Goal: Task Accomplishment & Management: Use online tool/utility

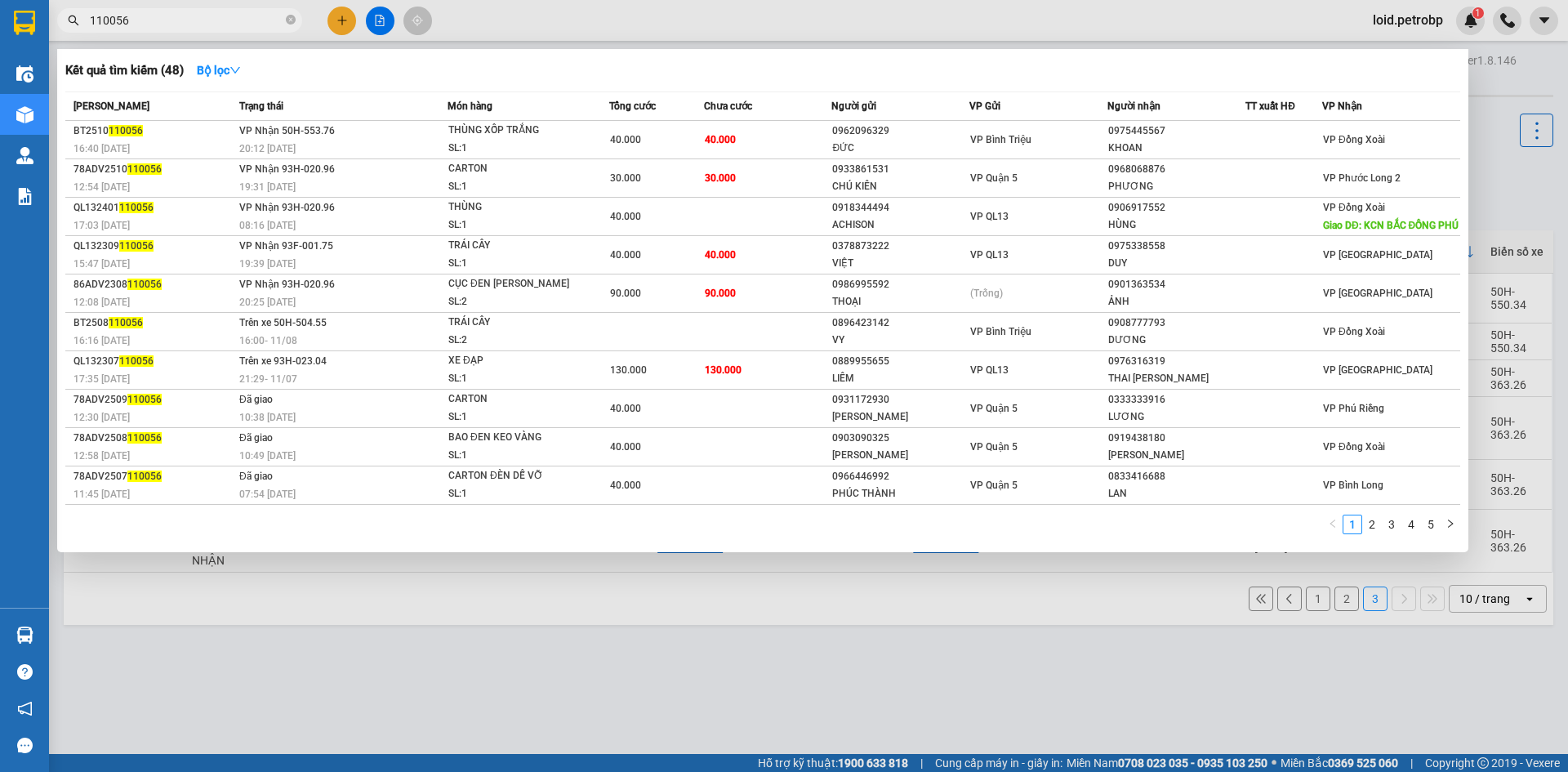
scroll to position [76, 0]
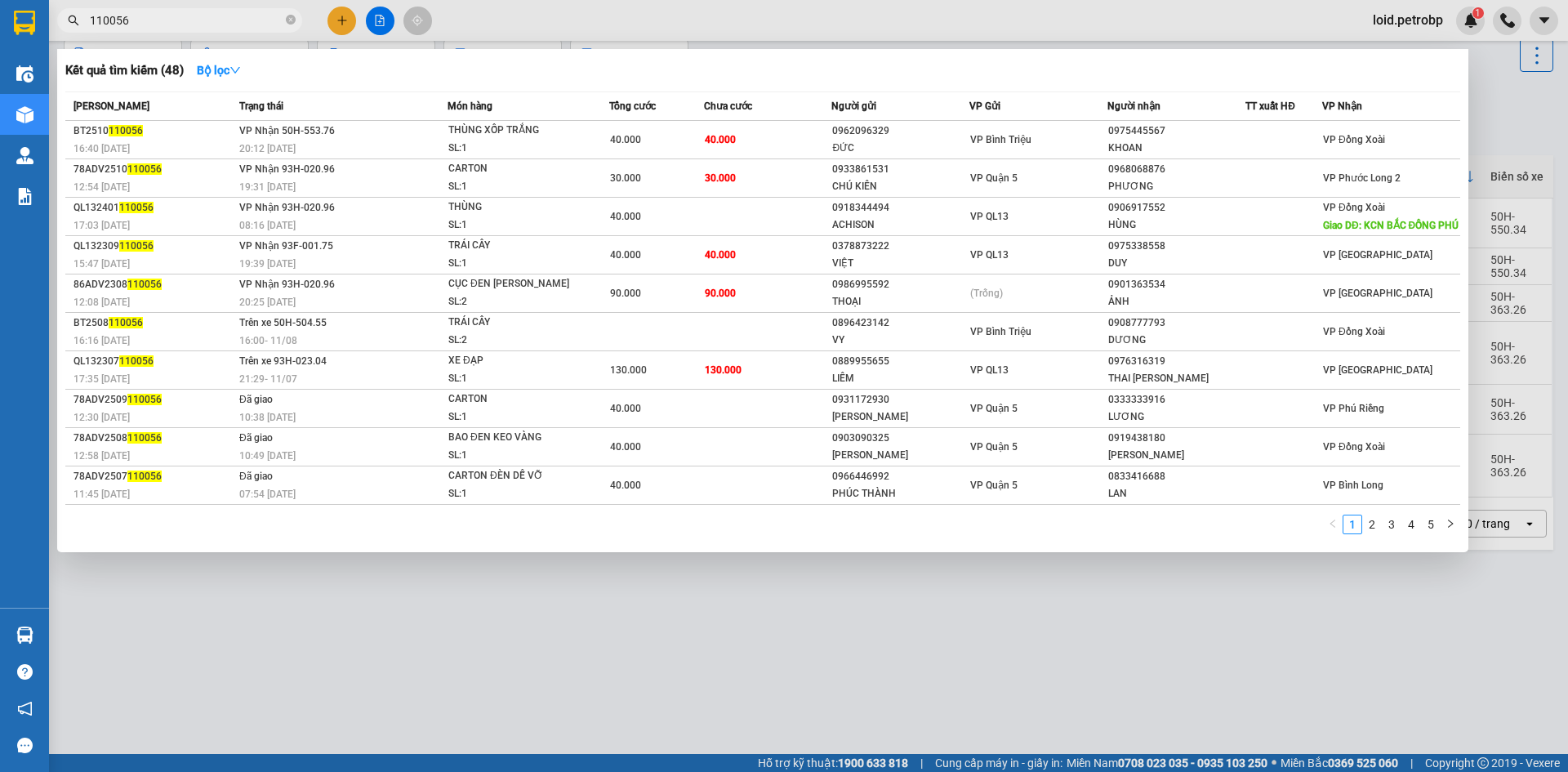
drag, startPoint x: 453, startPoint y: 641, endPoint x: 449, endPoint y: 614, distance: 27.3
click at [454, 640] on div at bounding box center [784, 386] width 1568 height 772
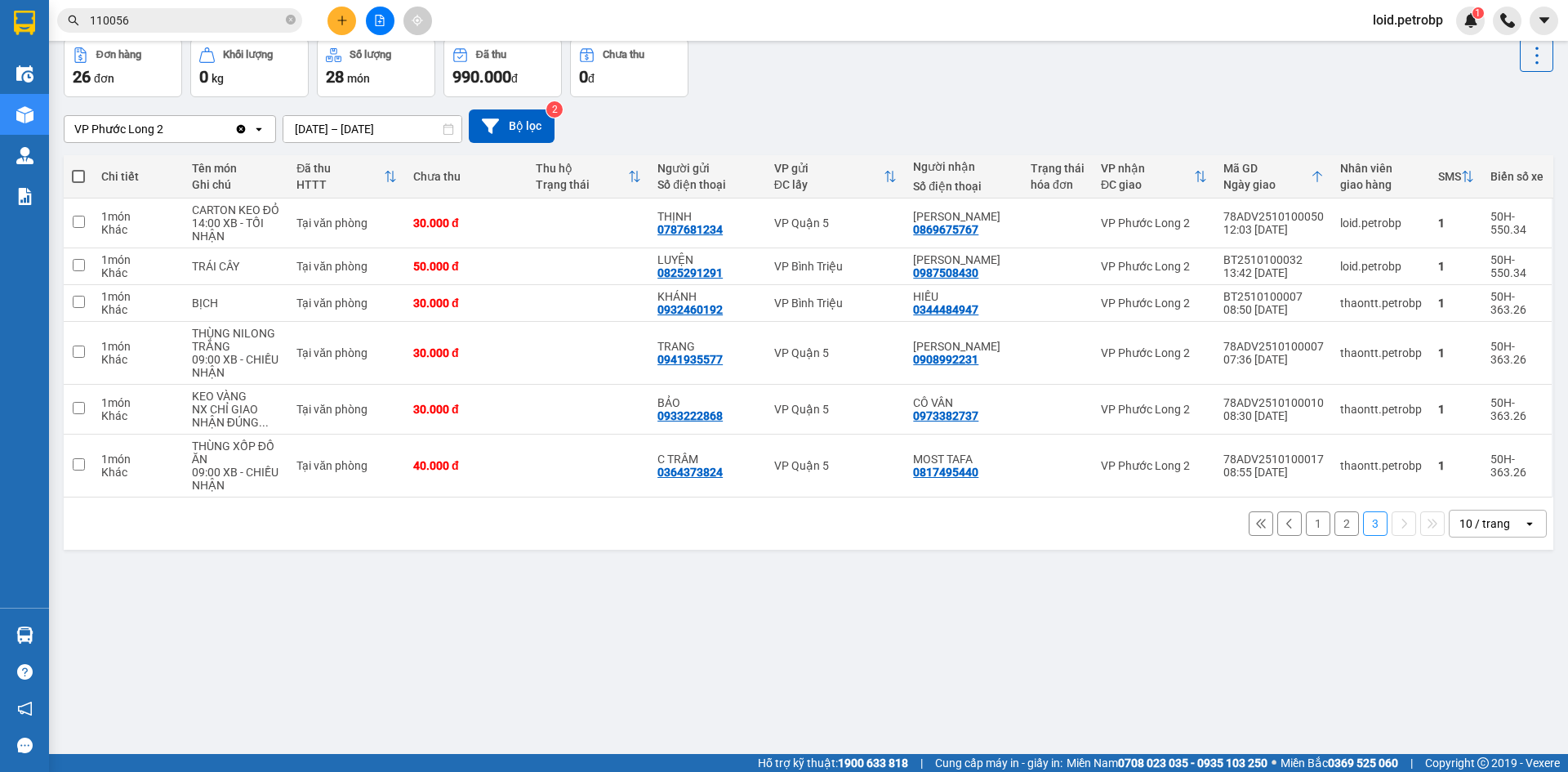
scroll to position [0, 0]
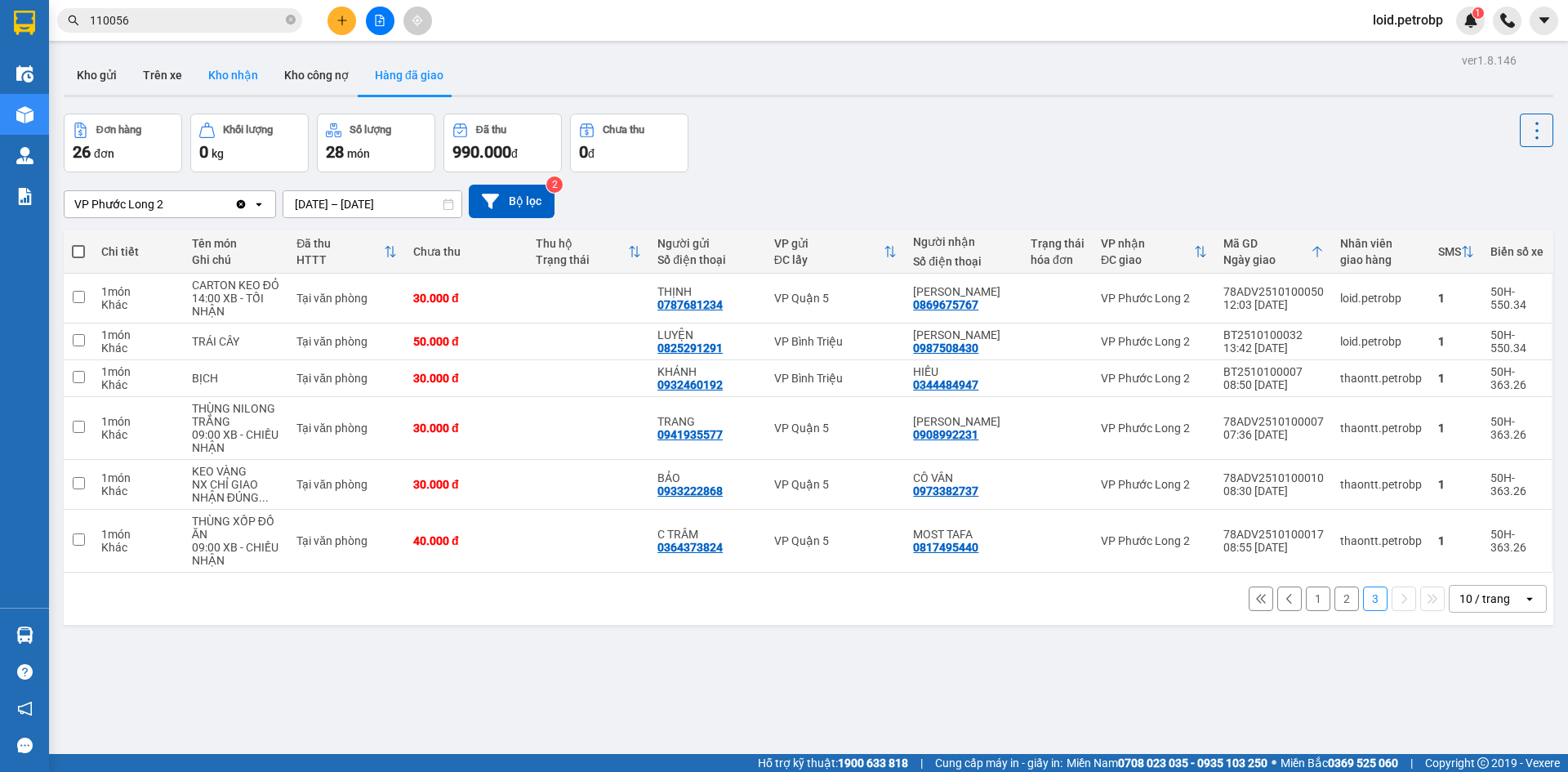
click at [237, 83] on button "Kho nhận" at bounding box center [233, 76] width 76 height 40
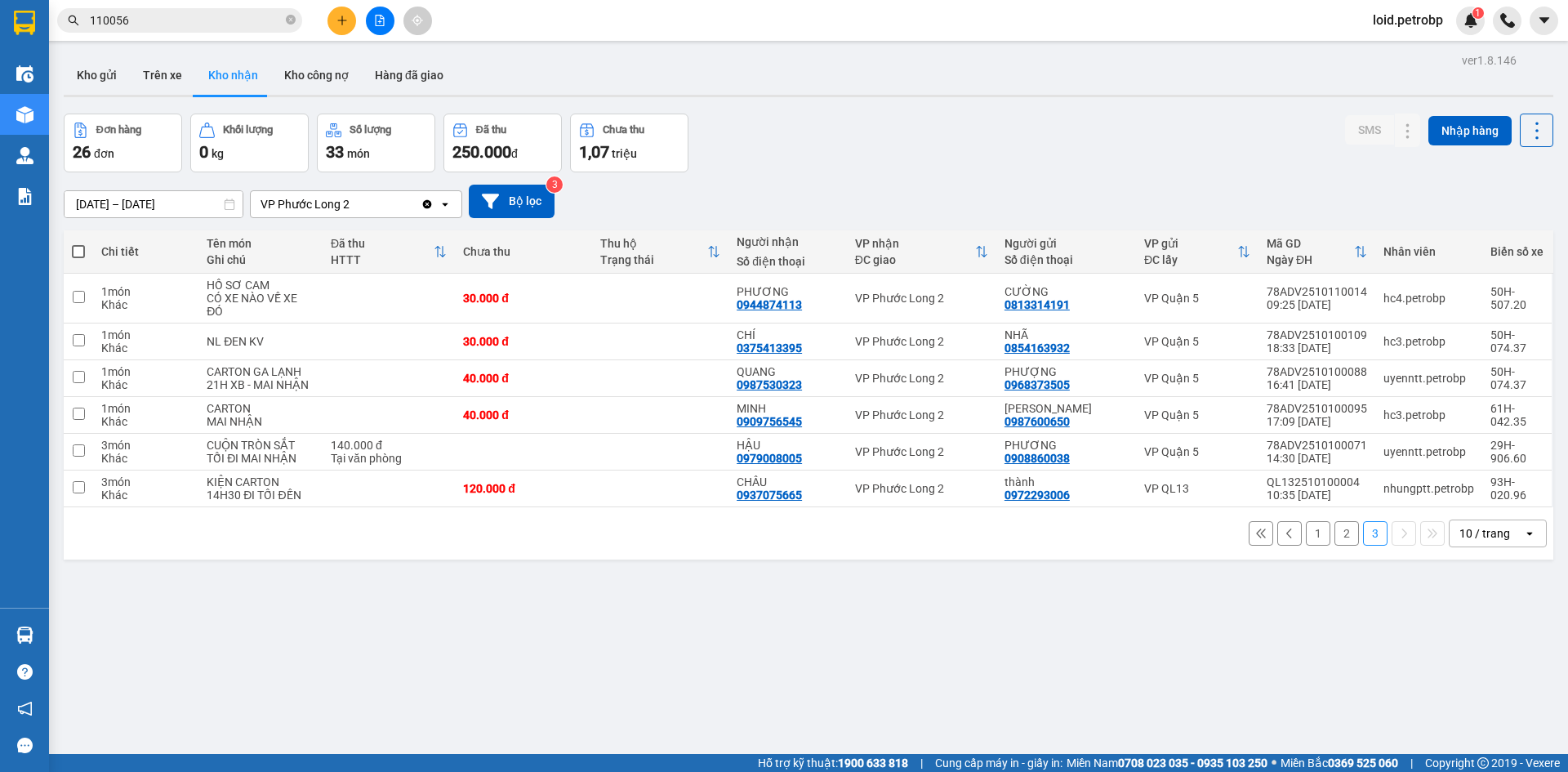
click at [1312, 538] on button "1" at bounding box center [1319, 533] width 25 height 25
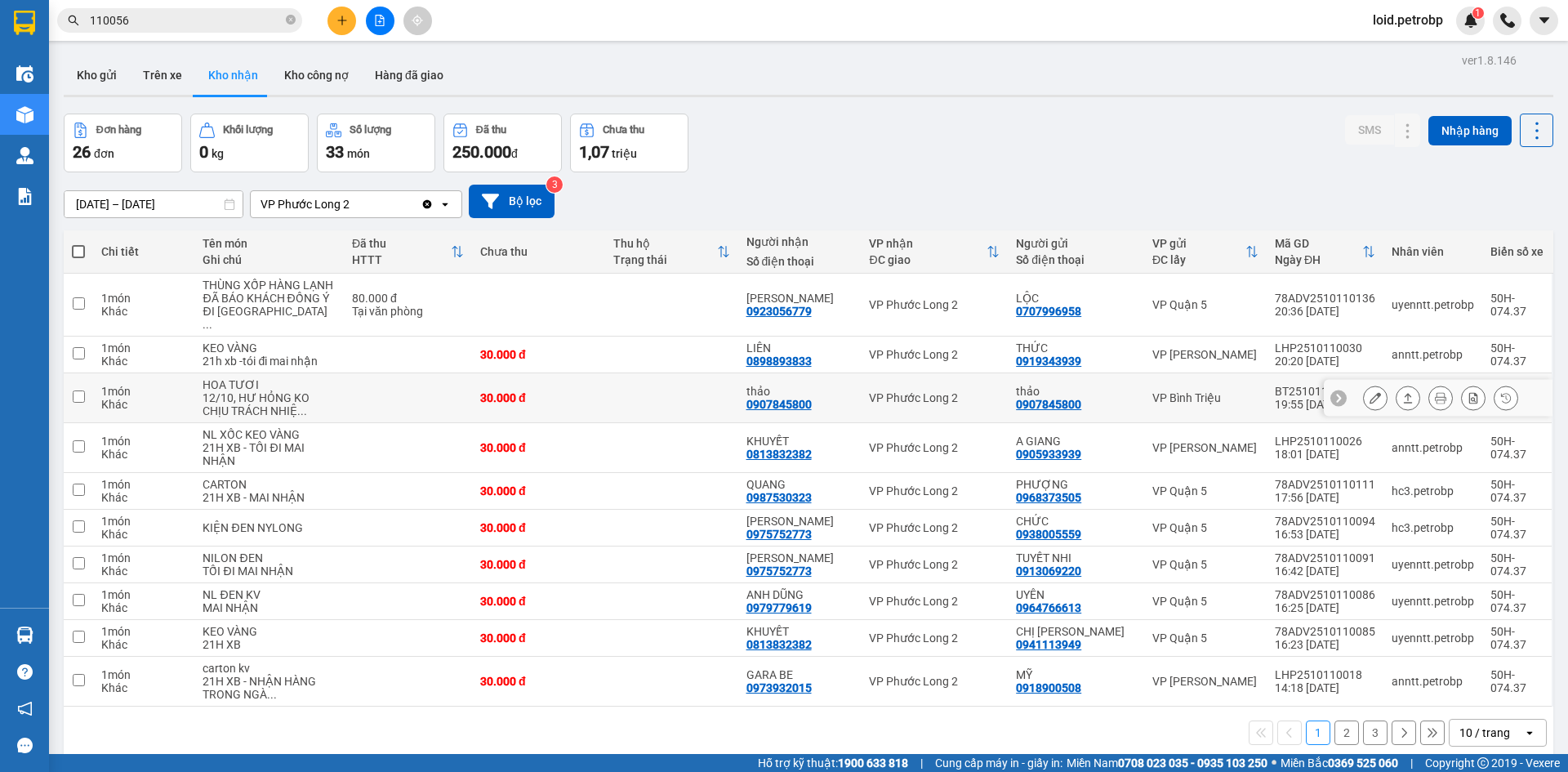
click at [1370, 403] on icon at bounding box center [1375, 397] width 11 height 11
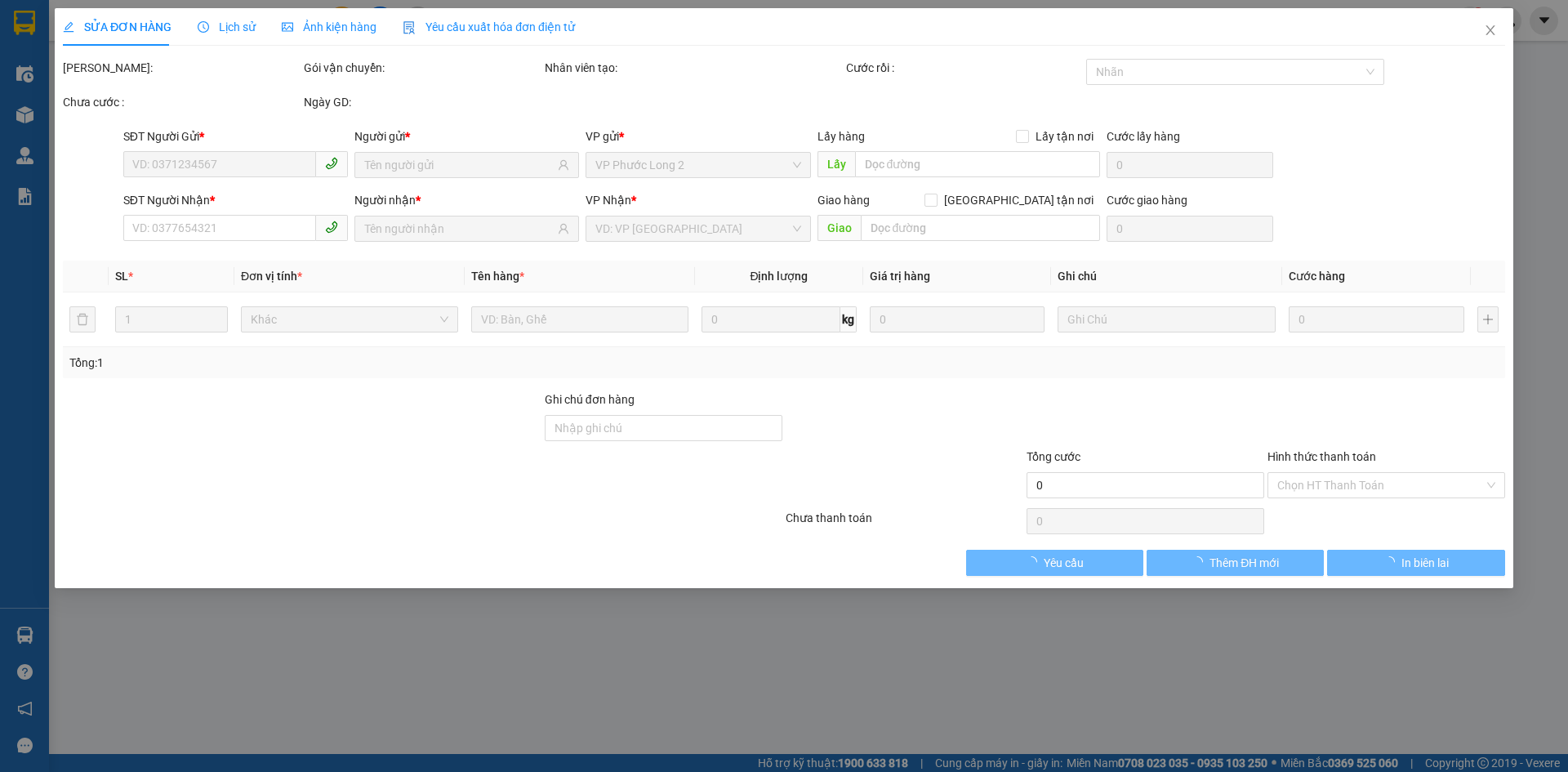
type input "0907845800"
type input "thảo"
type input "0907845800"
type input "thảo"
type input "30.000"
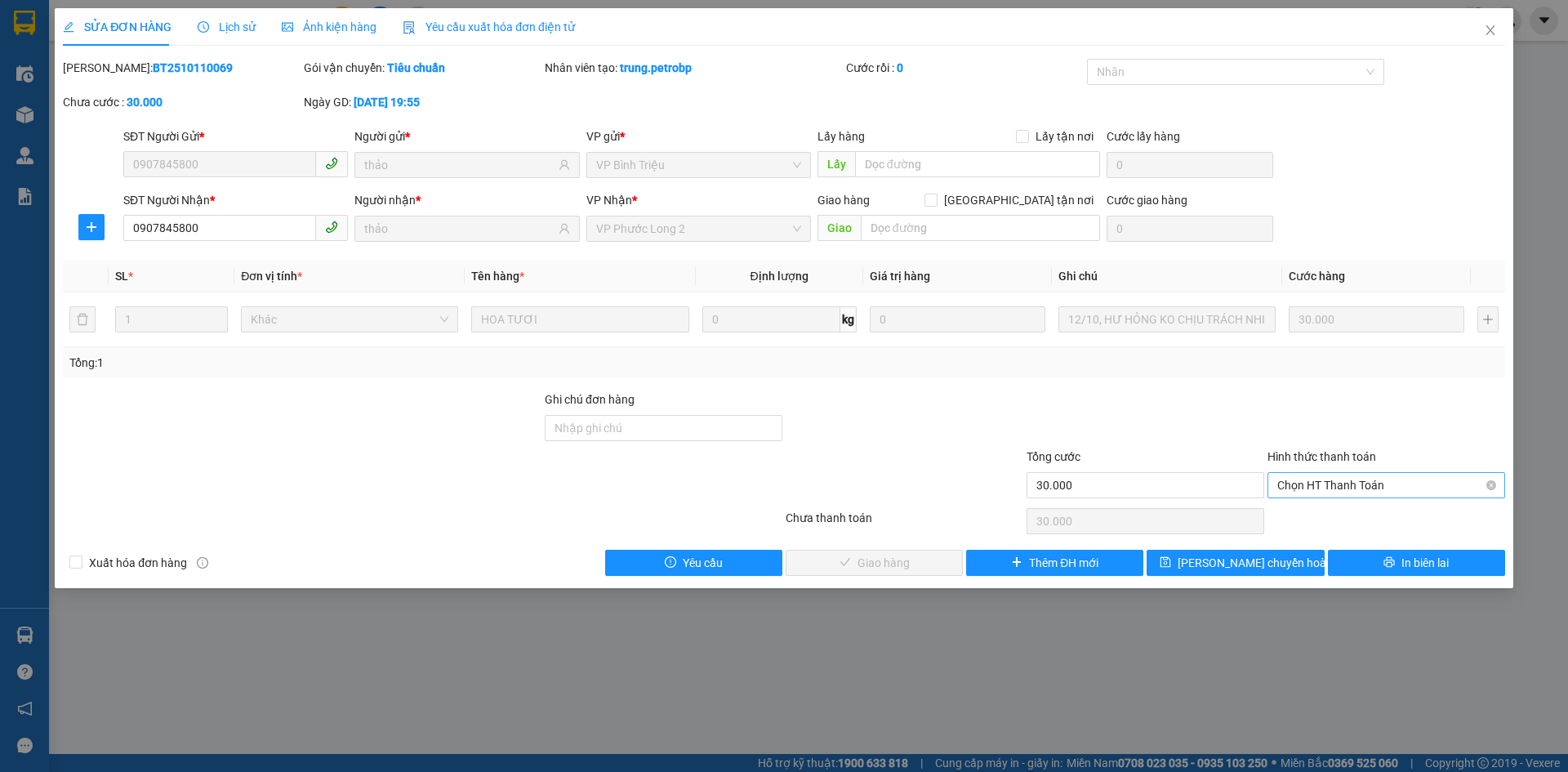
click at [1344, 482] on span "Chọn HT Thanh Toán" at bounding box center [1386, 485] width 218 height 25
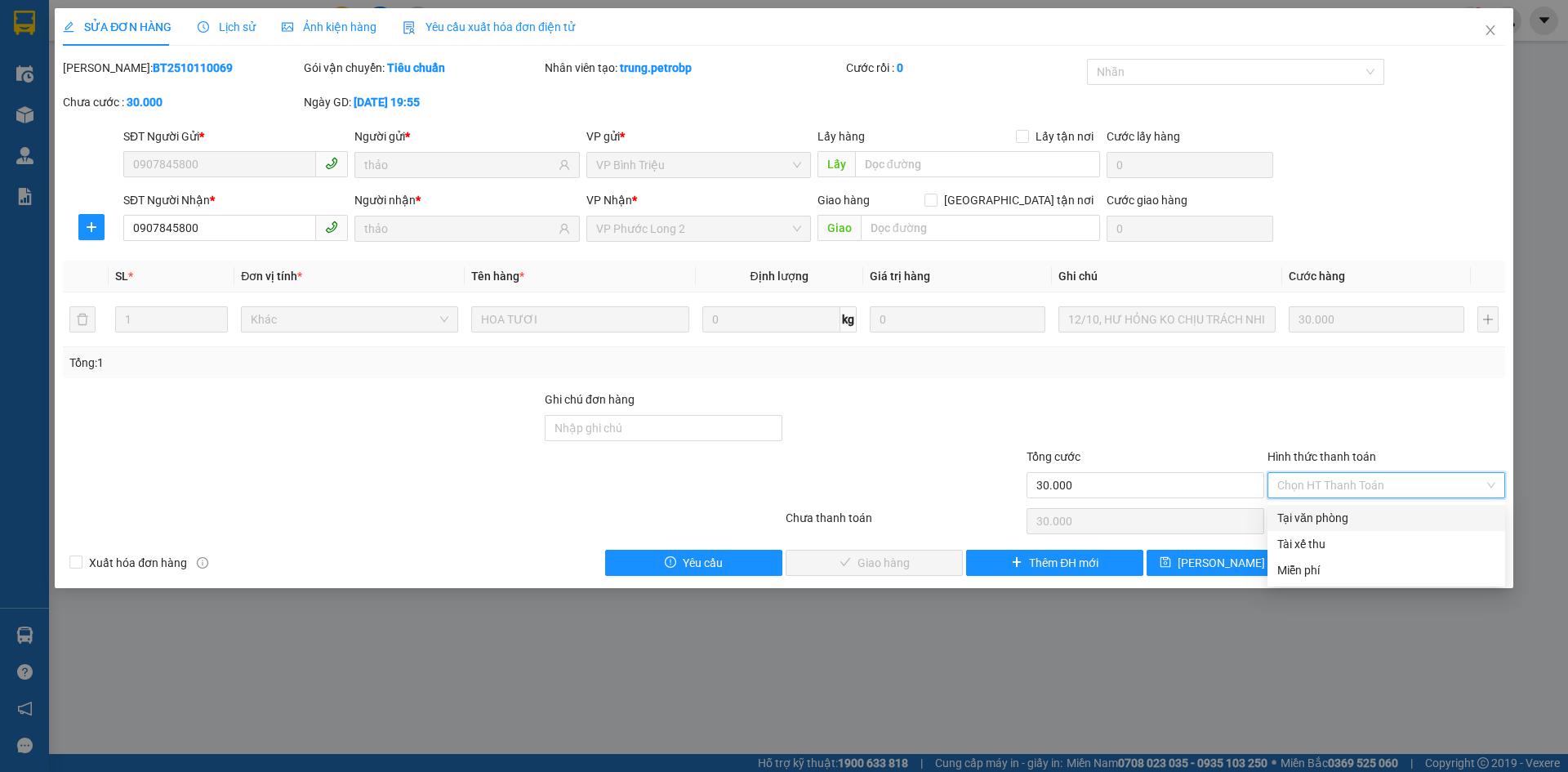
click at [1325, 516] on div "Tại văn phòng" at bounding box center [1386, 517] width 218 height 18
type input "0"
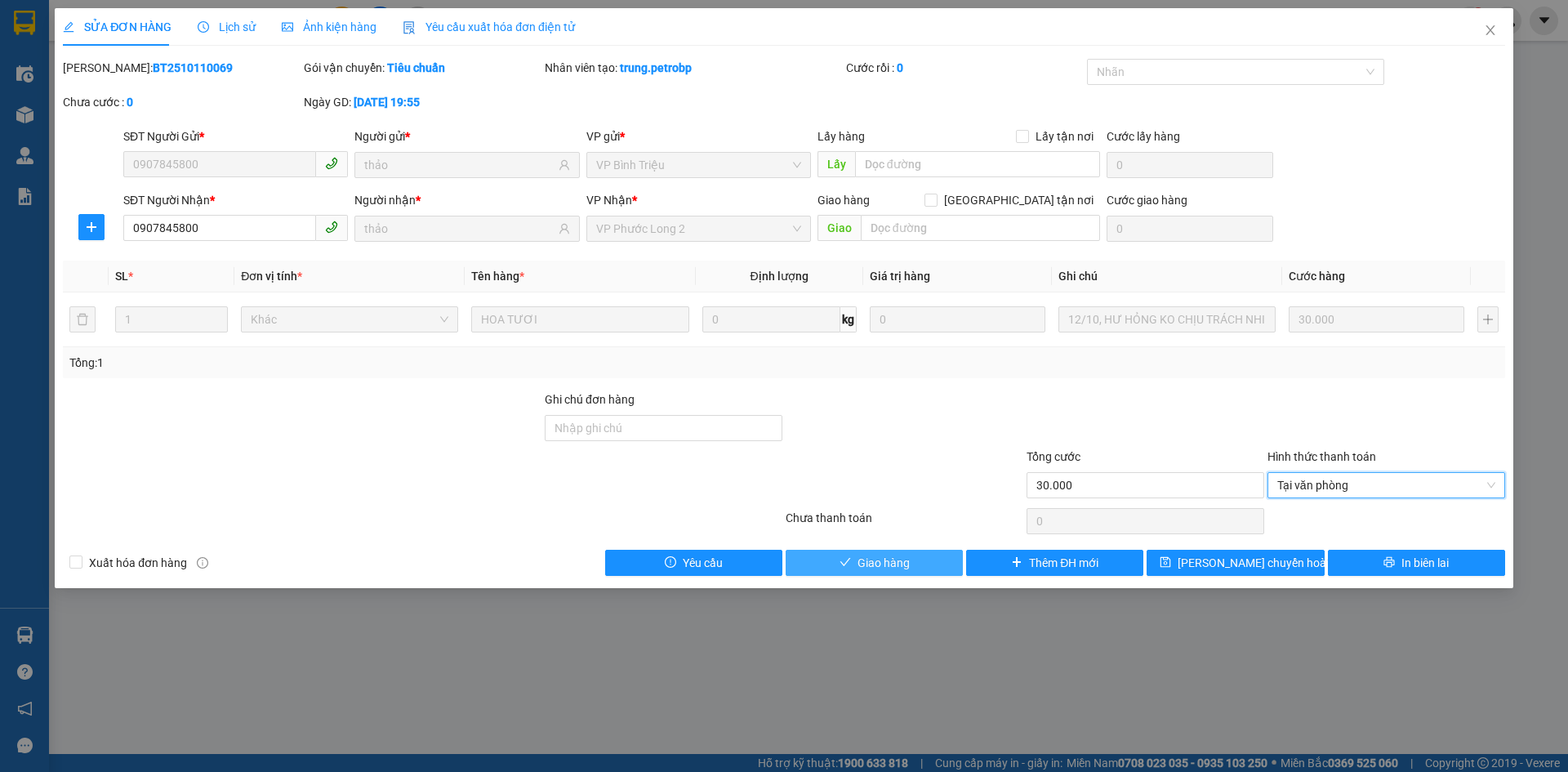
click at [870, 573] on button "Giao hàng" at bounding box center [874, 562] width 177 height 26
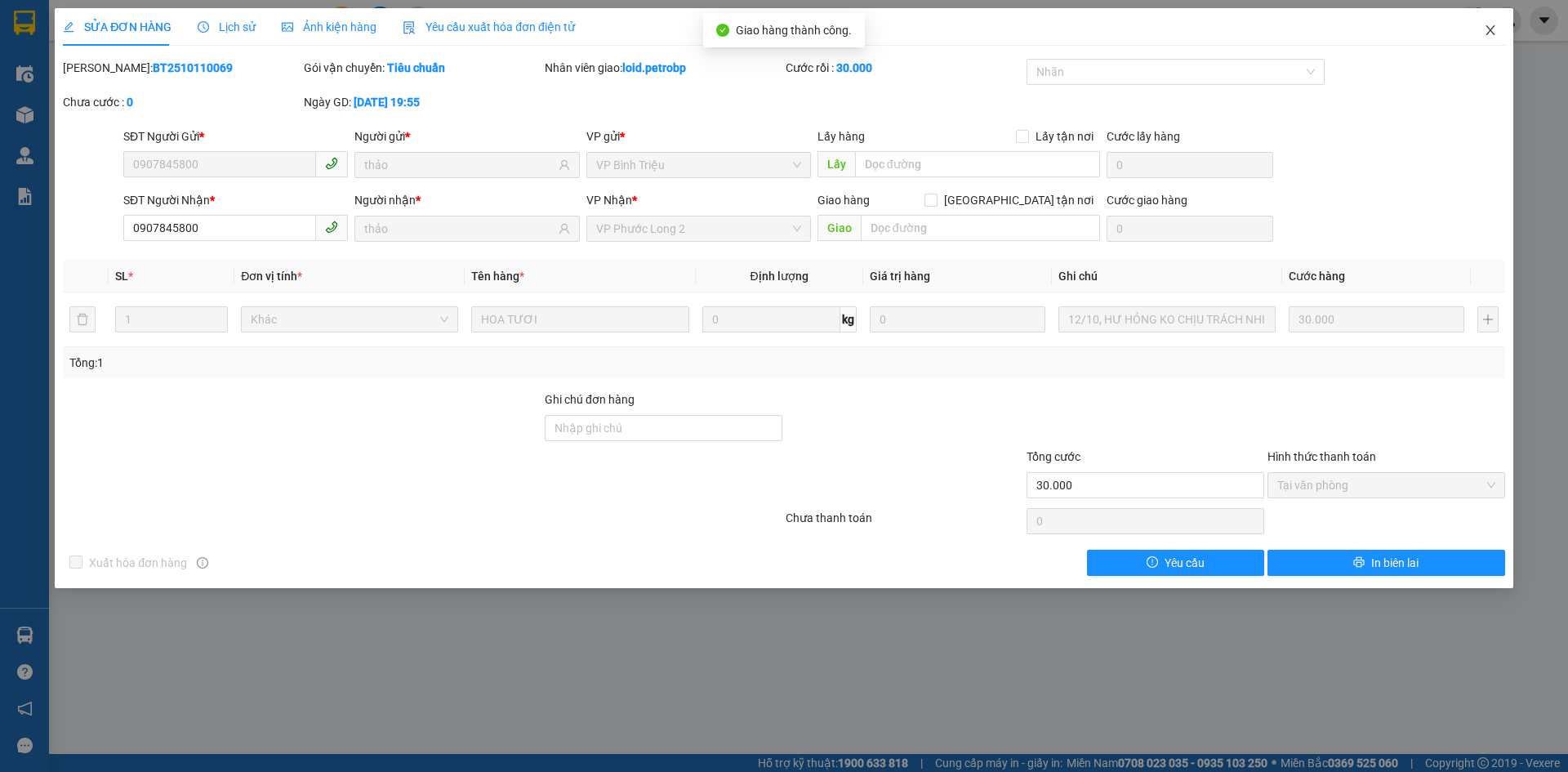
click at [1497, 32] on span "Close" at bounding box center [1491, 31] width 45 height 45
